Goal: Task Accomplishment & Management: Manage account settings

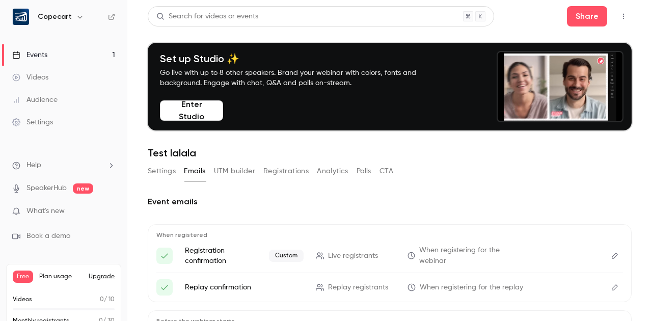
scroll to position [187, 0]
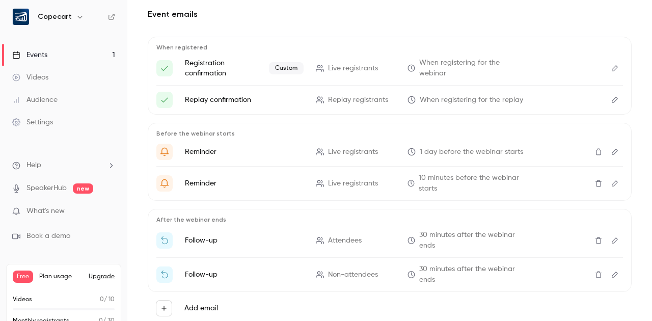
click at [49, 117] on div "Settings" at bounding box center [32, 122] width 41 height 10
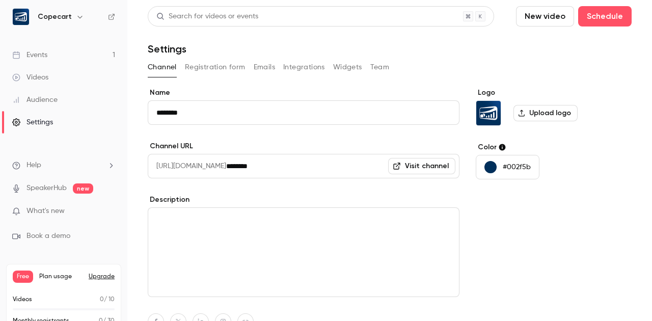
click at [383, 71] on button "Team" at bounding box center [379, 67] width 19 height 16
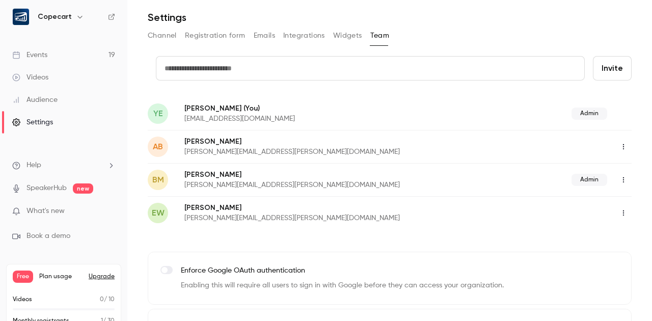
scroll to position [32, 0]
click at [626, 148] on icon "button" at bounding box center [623, 146] width 8 height 7
click at [628, 121] on div at bounding box center [326, 160] width 652 height 321
click at [625, 185] on button "button" at bounding box center [623, 179] width 16 height 16
click at [630, 103] on div at bounding box center [326, 160] width 652 height 321
